Goal: Check status: Check status

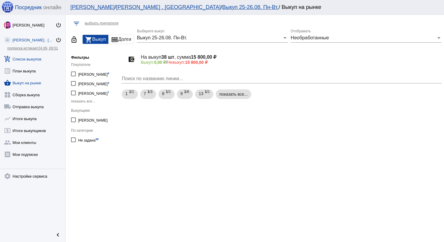
click at [38, 56] on link "add_shopping_cart Список выкупов" at bounding box center [32, 58] width 65 height 12
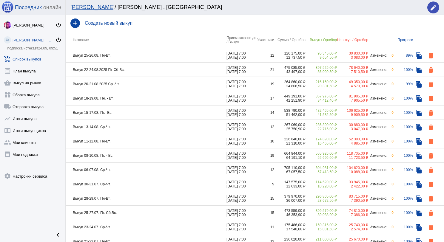
click at [140, 53] on td "Выкуп 25-26.08. Пн-Вт." at bounding box center [146, 55] width 161 height 14
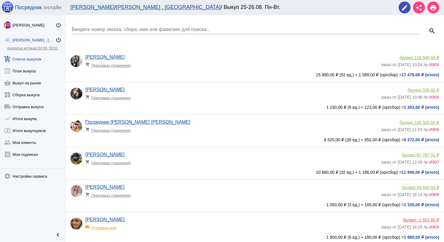
click at [132, 28] on input "Введите номер заказа, сбора, имя или фамилию для поиска..." at bounding box center [246, 29] width 349 height 5
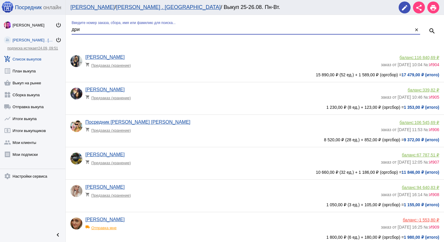
type input "дри"
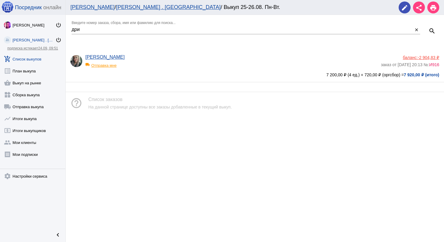
click at [114, 64] on div "local_shipping Отправка мне" at bounding box center [109, 64] width 49 height 8
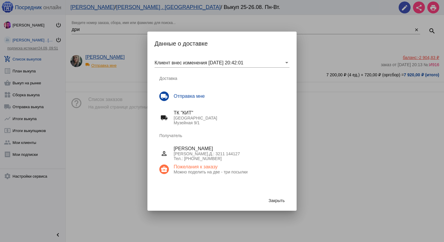
click at [282, 197] on button "Закрыть" at bounding box center [277, 200] width 26 height 11
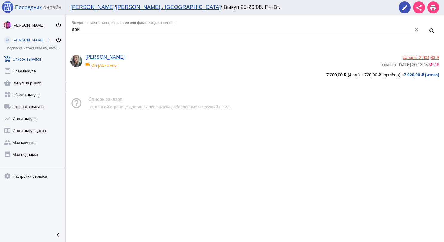
click at [178, 59] on div "Елена Дрибас local_shipping Отправка мне" at bounding box center [232, 63] width 295 height 16
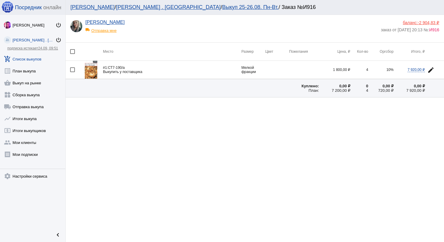
click at [424, 21] on span "-2 904,83 ₽" at bounding box center [428, 22] width 21 height 5
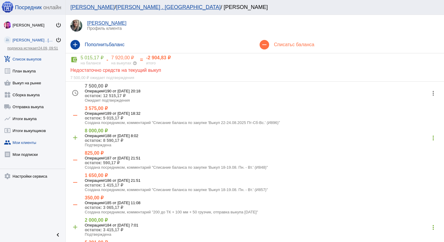
click at [37, 60] on link "add_shopping_cart Список выкупов" at bounding box center [32, 58] width 65 height 12
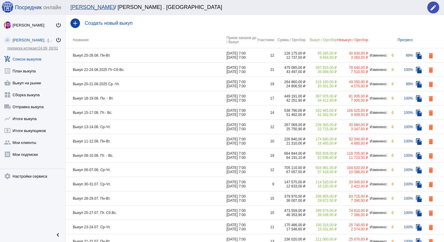
click at [142, 70] on td "Выкуп 22-24.08.2025 Пт-Сб-Вс." at bounding box center [146, 70] width 161 height 14
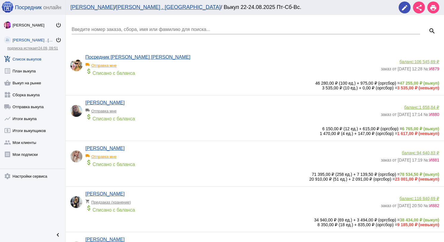
click at [109, 28] on input "Введите номер заказа, сбора, имя или фамилию для поиска..." at bounding box center [246, 29] width 349 height 5
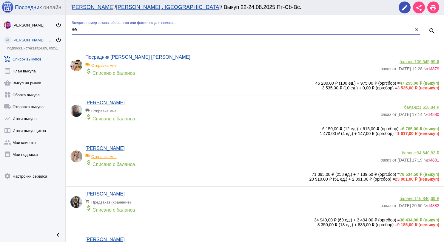
type input "не"
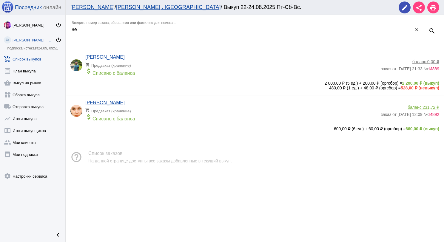
click at [176, 72] on div "attach_money Списано с баланса" at bounding box center [231, 72] width 293 height 8
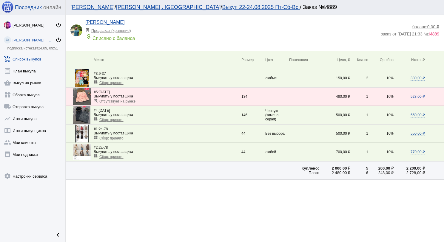
click at [29, 60] on link "add_shopping_cart Список выкупов" at bounding box center [32, 58] width 65 height 12
